Goal: Information Seeking & Learning: Find specific fact

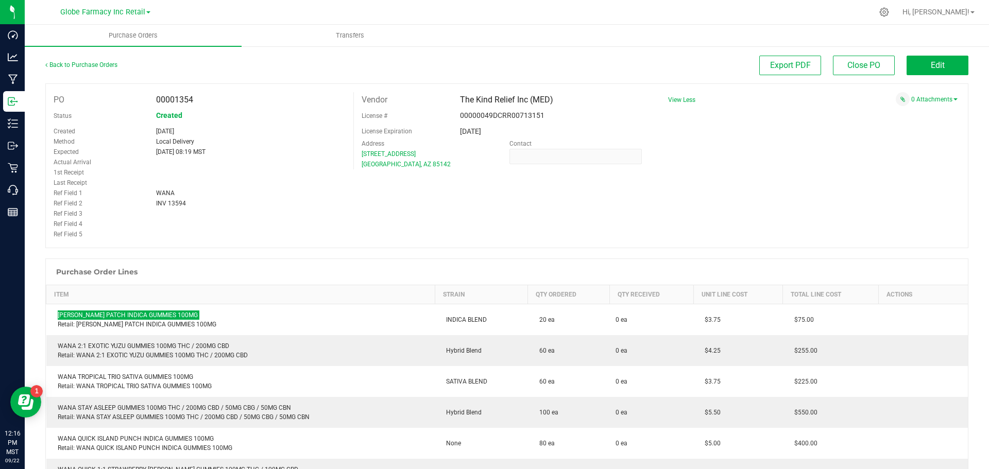
scroll to position [155, 0]
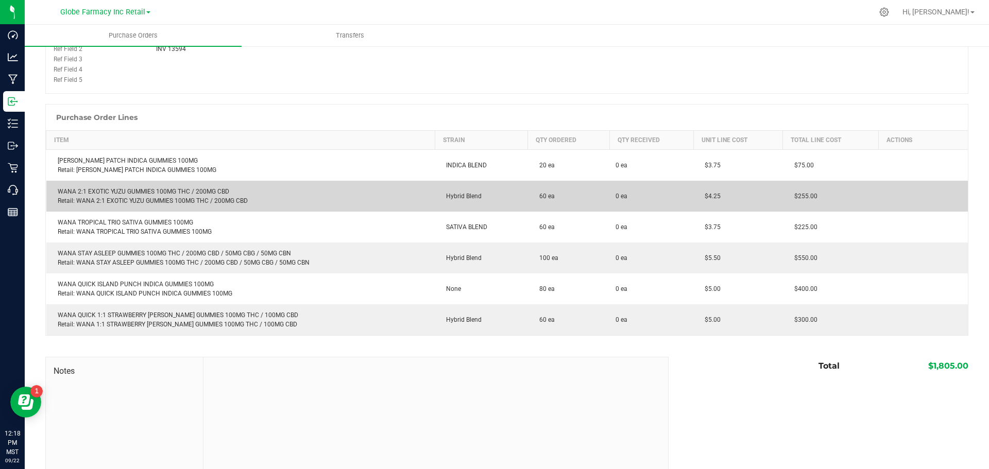
click at [161, 186] on td "WANA 2:1 EXOTIC YUZU GUMMIES 100MG THC / 200MG CBD Retail: WANA 2:1 EXOTIC YUZU…" at bounding box center [240, 196] width 389 height 31
click at [160, 190] on div "WANA 2:1 EXOTIC YUZU GUMMIES 100MG THC / 200MG CBD Retail: WANA 2:1 EXOTIC YUZU…" at bounding box center [241, 196] width 377 height 19
copy div "WANA 2:1 EXOTIC YUZU GUMMIES 100MG THC / 200MG CBD"
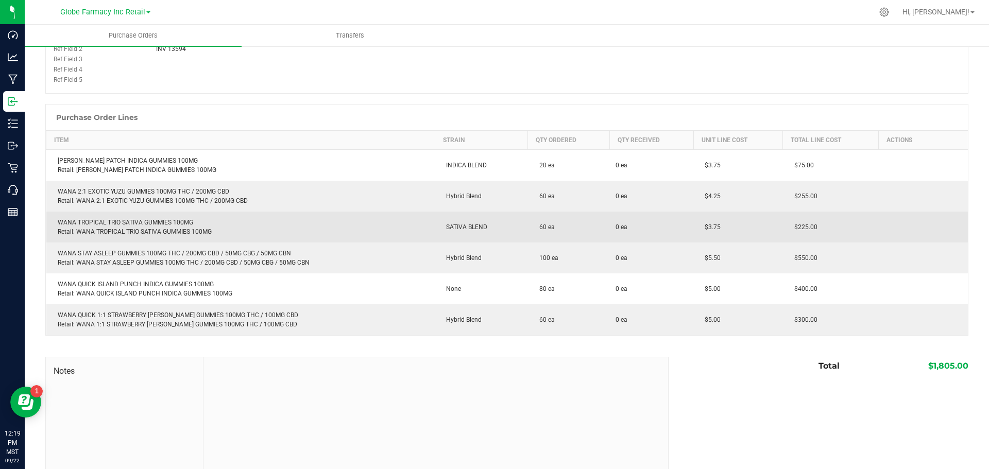
click at [87, 216] on td "WANA TROPICAL TRIO SATIVA GUMMIES 100MG Retail: WANA TROPICAL TRIO SATIVA GUMMI…" at bounding box center [240, 227] width 389 height 31
click at [87, 217] on td "WANA TROPICAL TRIO SATIVA GUMMIES 100MG Retail: WANA TROPICAL TRIO SATIVA GUMMI…" at bounding box center [240, 227] width 389 height 31
click at [87, 220] on div "WANA TROPICAL TRIO SATIVA GUMMIES 100MG Retail: WANA TROPICAL TRIO SATIVA GUMMI…" at bounding box center [241, 227] width 377 height 19
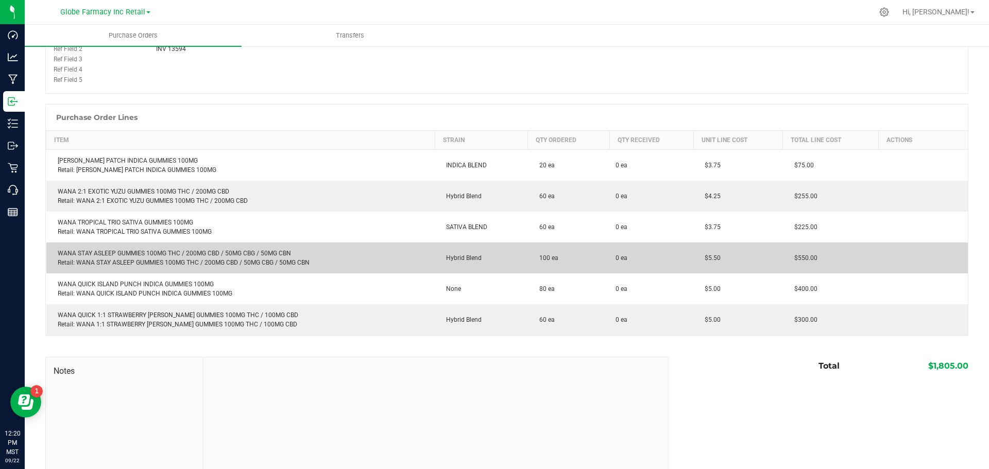
click at [133, 253] on div "WANA STAY ASLEEP GUMMIES 100MG THC / 200MG CBD / 50MG CBG / 50MG CBN Retail: WA…" at bounding box center [241, 258] width 377 height 19
copy div "WANA STAY ASLEEP GUMMIES 100MG THC / 200MG CBD / 50MG CBG / 50MG CBN"
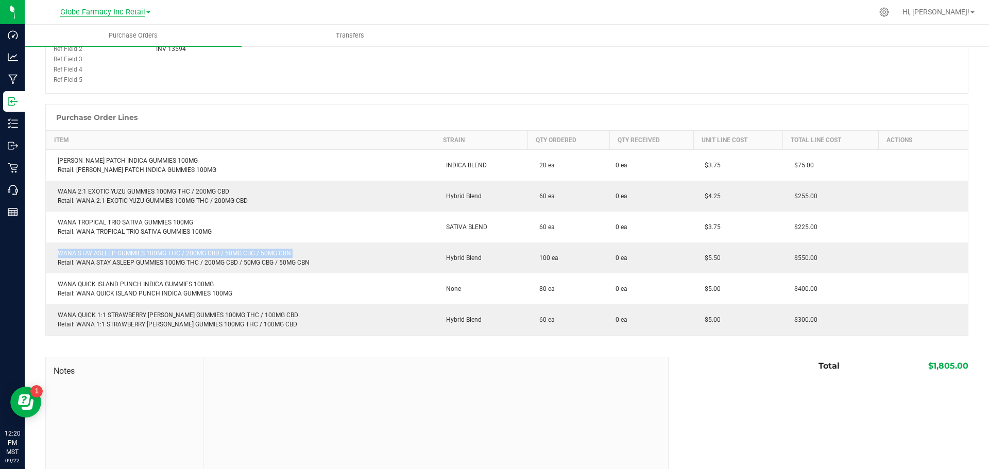
copy div "WANA STAY ASLEEP GUMMIES 100MG THC / 200MG CBD / 50MG CBG / 50MG CBN"
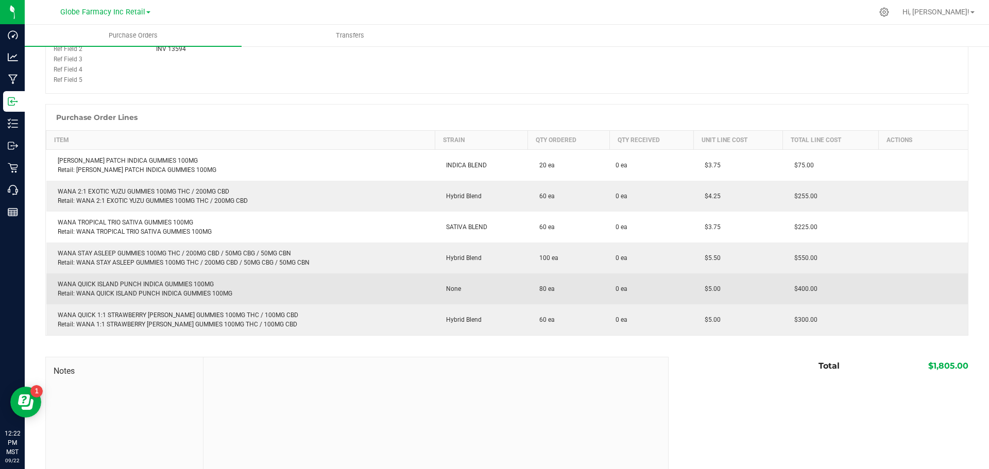
click at [132, 282] on div "WANA QUICK ISLAND PUNCH INDICA GUMMIES 100MG Retail: WANA QUICK ISLAND PUNCH IN…" at bounding box center [241, 289] width 377 height 19
copy div "WANA QUICK ISLAND PUNCH INDICA GUMMIES 100MG"
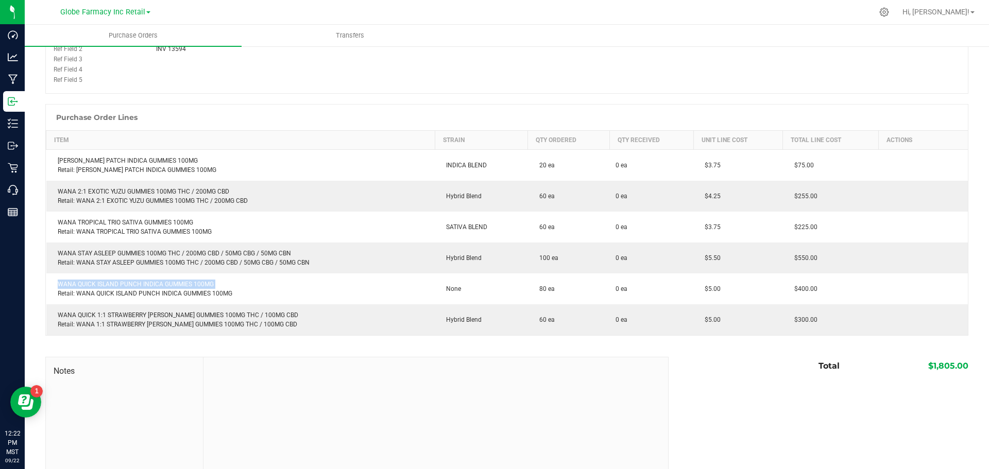
copy div "WANA QUICK ISLAND PUNCH INDICA GUMMIES 100MG"
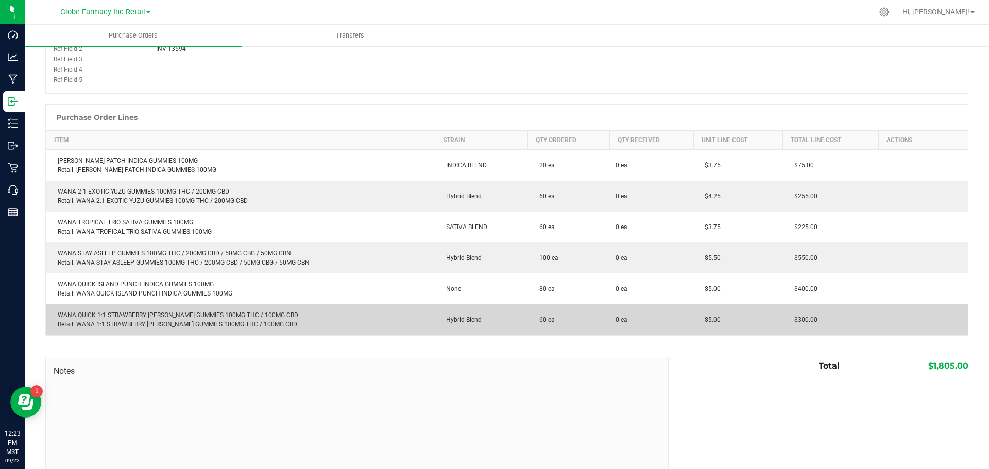
click at [143, 317] on div "WANA QUICK 1:1 STRAWBERRY [PERSON_NAME] GUMMIES 100MG THC / 100MG CBD Retail: W…" at bounding box center [241, 320] width 377 height 19
copy div "WANA QUICK 1:1 STRAWBERRY [PERSON_NAME] GUMMIES 100MG THC / 100MG CBD"
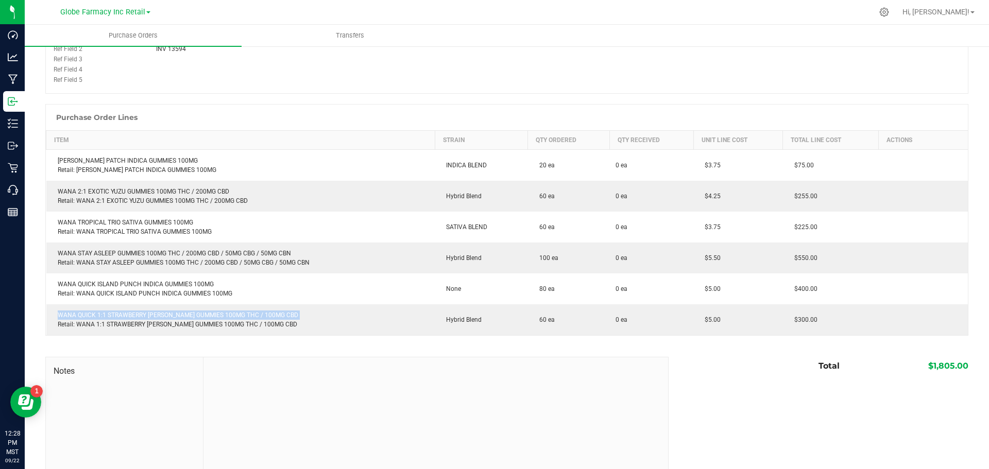
scroll to position [0, 0]
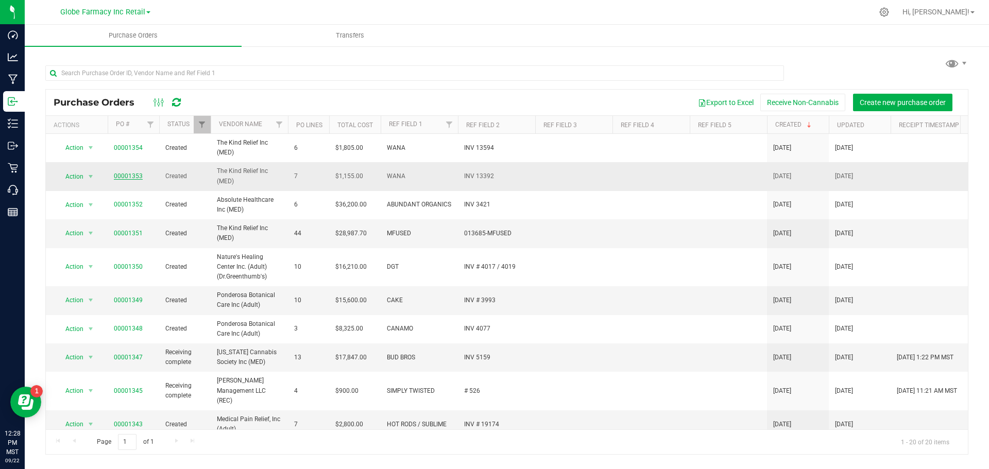
click at [124, 178] on link "00001353" at bounding box center [128, 176] width 29 height 7
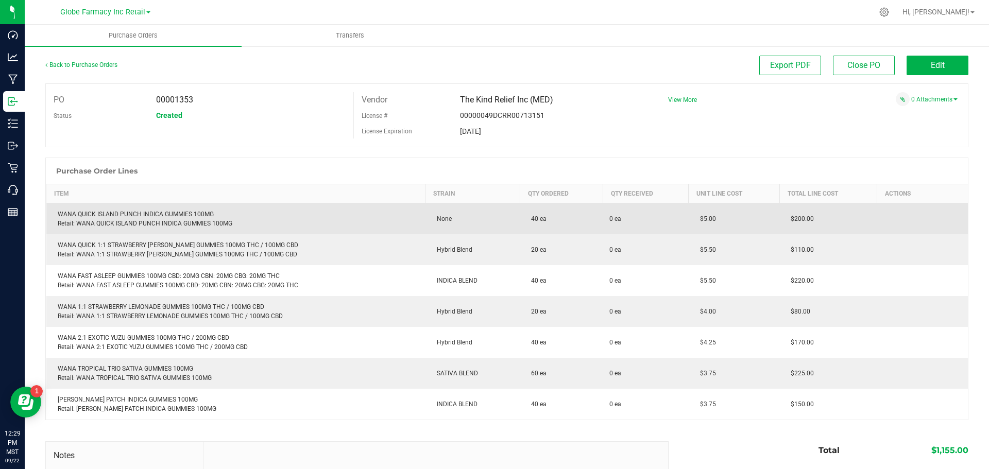
click at [98, 215] on div "WANA QUICK ISLAND PUNCH INDICA GUMMIES 100MG Retail: WANA QUICK ISLAND PUNCH IN…" at bounding box center [236, 219] width 367 height 19
copy div "WANA QUICK ISLAND PUNCH INDICA GUMMIES 100MG"
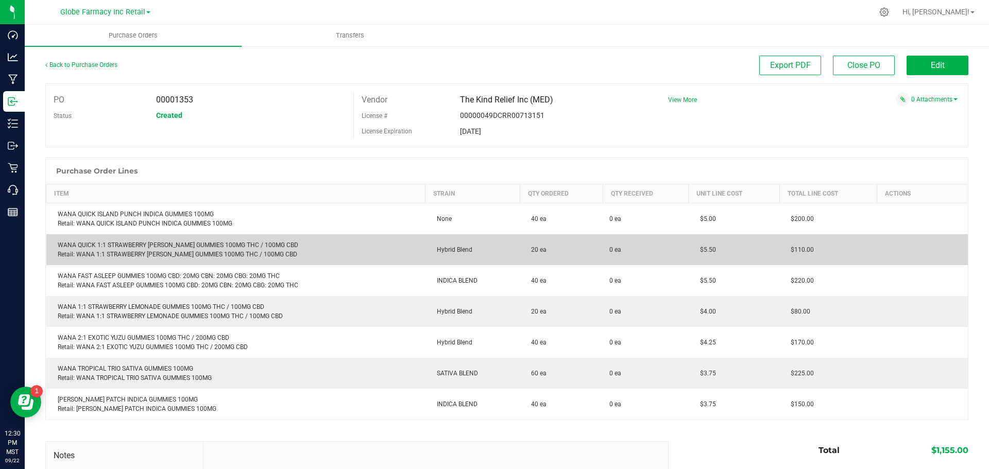
click at [125, 245] on div "WANA QUICK 1:1 STRAWBERRY [PERSON_NAME] GUMMIES 100MG THC / 100MG CBD Retail: W…" at bounding box center [236, 250] width 367 height 19
copy div "WANA QUICK 1:1 STRAWBERRY [PERSON_NAME] GUMMIES 100MG THC / 100MG CBD"
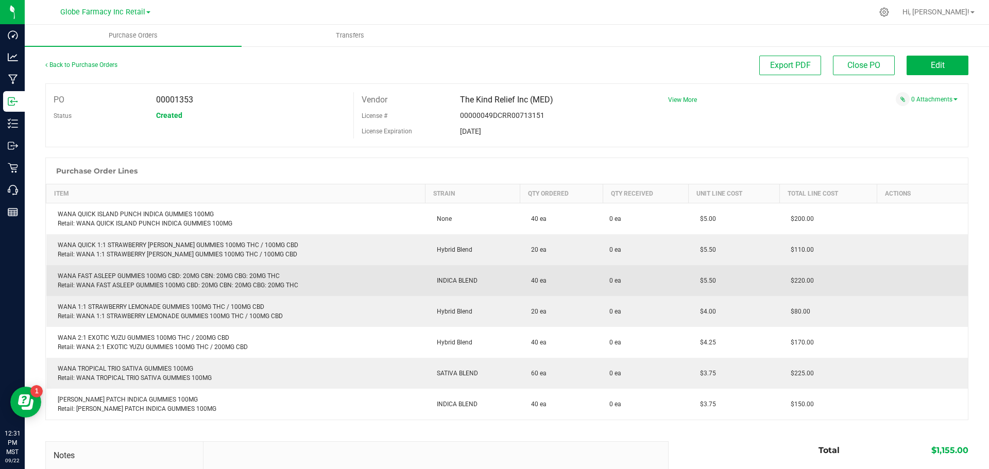
click at [132, 276] on div "WANA FAST ASLEEP GUMMIES 100MG CBD: 20MG CBN: 20MG CBG: 20MG THC Retail: WANA F…" at bounding box center [236, 280] width 367 height 19
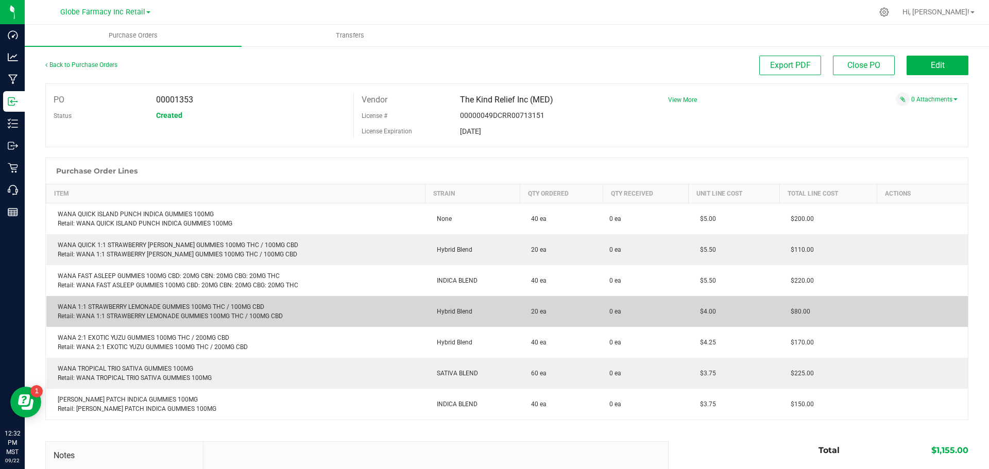
click at [150, 308] on div "WANA 1:1 STRAWBERRY LEMONADE GUMMIES 100MG THC / 100MG CBD Retail: WANA 1:1 STR…" at bounding box center [236, 311] width 367 height 19
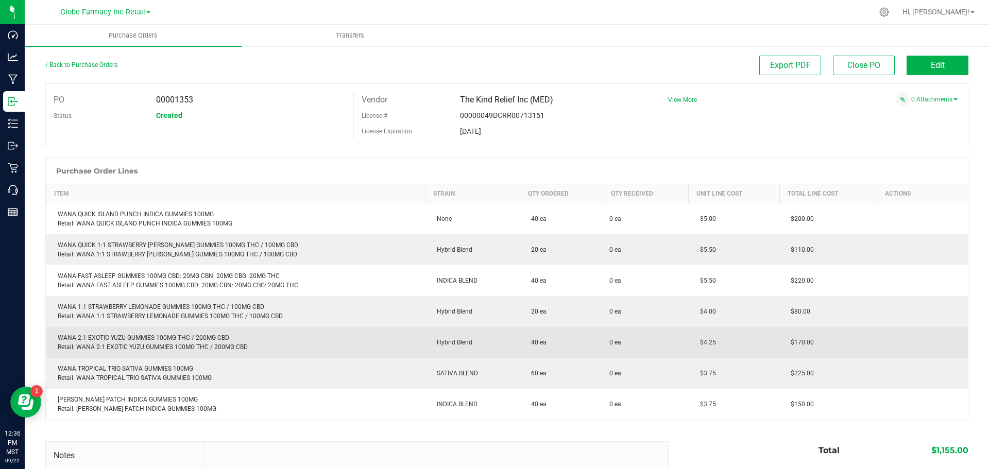
click at [118, 334] on div "WANA 2:1 EXOTIC YUZU GUMMIES 100MG THC / 200MG CBD Retail: WANA 2:1 EXOTIC YUZU…" at bounding box center [236, 342] width 367 height 19
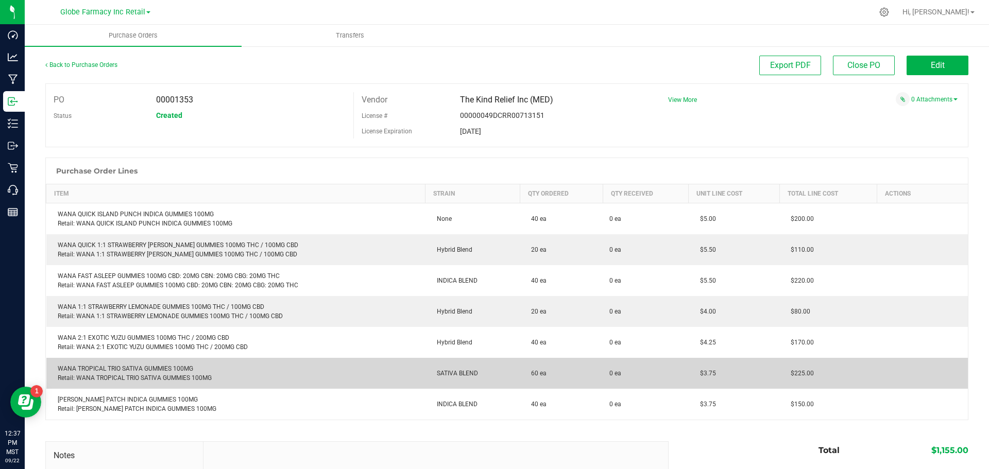
click at [111, 370] on div "WANA TROPICAL TRIO SATIVA GUMMIES 100MG Retail: WANA TROPICAL TRIO SATIVA GUMMI…" at bounding box center [236, 373] width 367 height 19
click at [111, 371] on div "WANA TROPICAL TRIO SATIVA GUMMIES 100MG Retail: WANA TROPICAL TRIO SATIVA GUMMI…" at bounding box center [236, 373] width 367 height 19
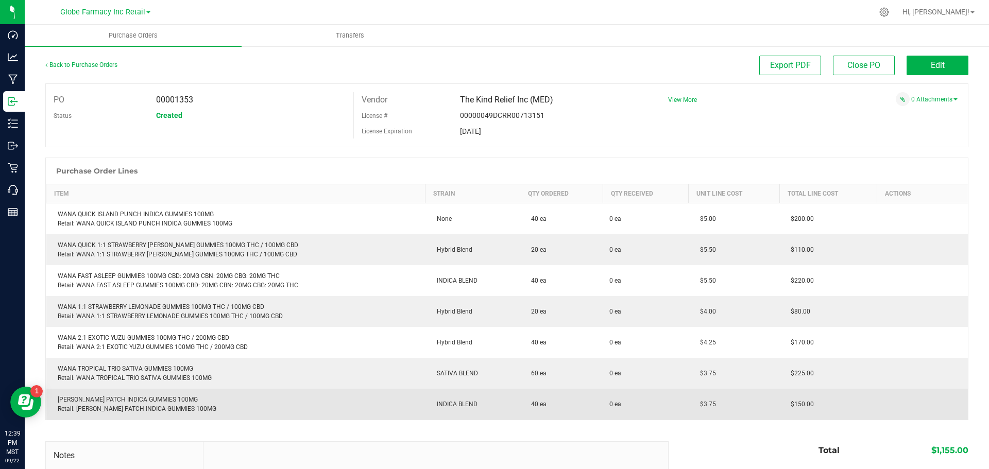
click at [100, 399] on div "[PERSON_NAME] PATCH INDICA GUMMIES 100MG Retail: [PERSON_NAME] PATCH INDICA GUM…" at bounding box center [236, 404] width 367 height 19
